Goal: Task Accomplishment & Management: Manage account settings

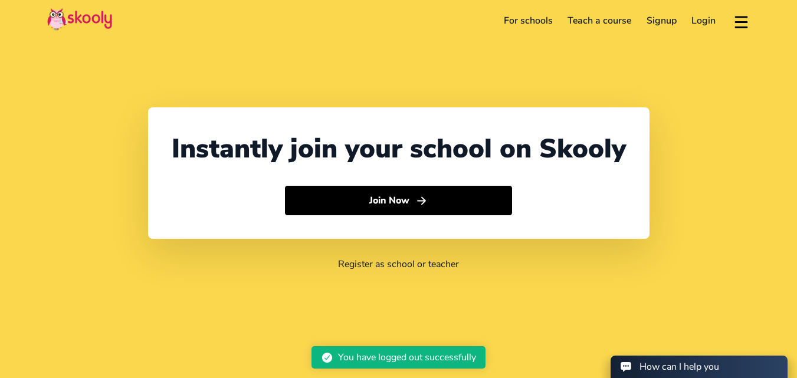
select select "91"
select select "[GEOGRAPHIC_DATA]"
select select "[GEOGRAPHIC_DATA]/[GEOGRAPHIC_DATA]"
click at [698, 22] on link "Login" at bounding box center [705, 20] width 40 height 19
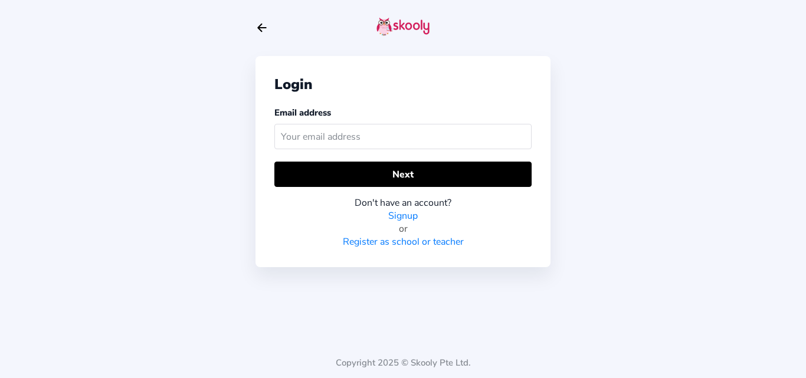
click at [371, 142] on input "text" at bounding box center [402, 136] width 257 height 25
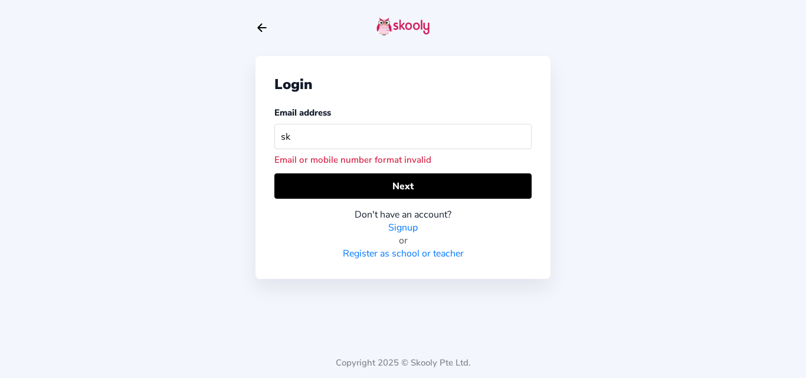
type input "s"
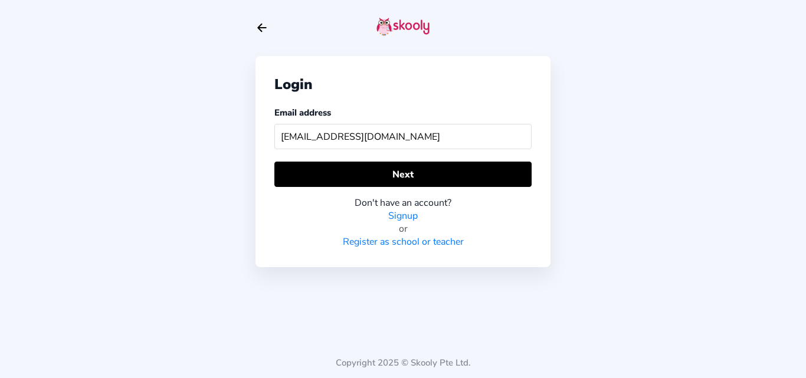
type input "[EMAIL_ADDRESS][DOMAIN_NAME]"
